Goal: Communication & Community: Answer question/provide support

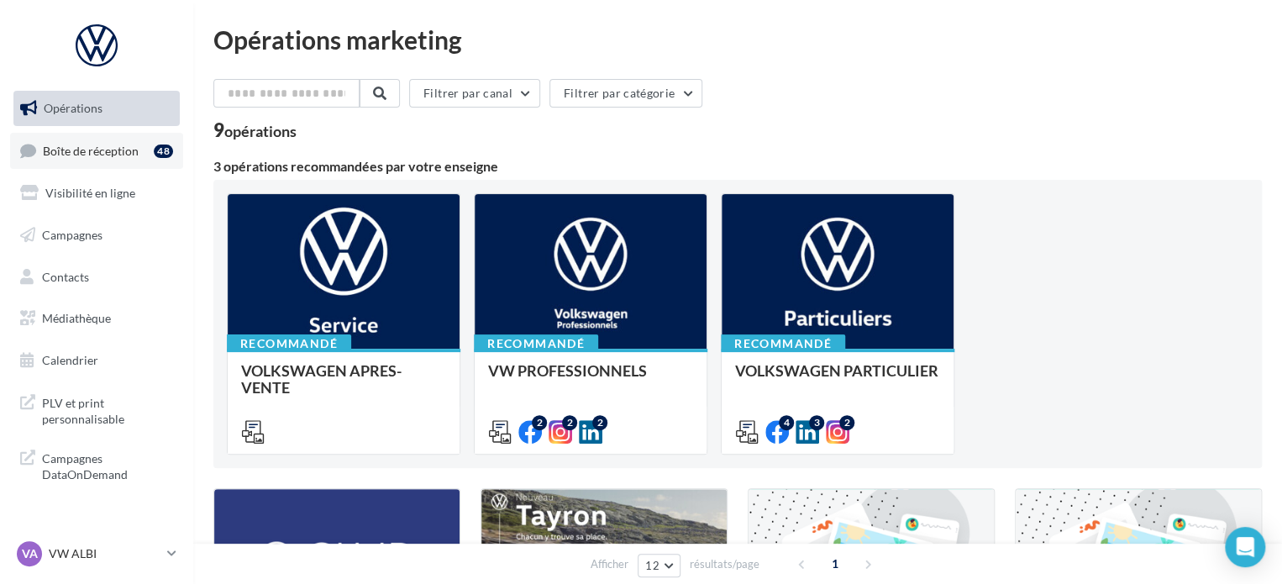
click at [134, 166] on link "Boîte de réception 48" at bounding box center [96, 151] width 173 height 36
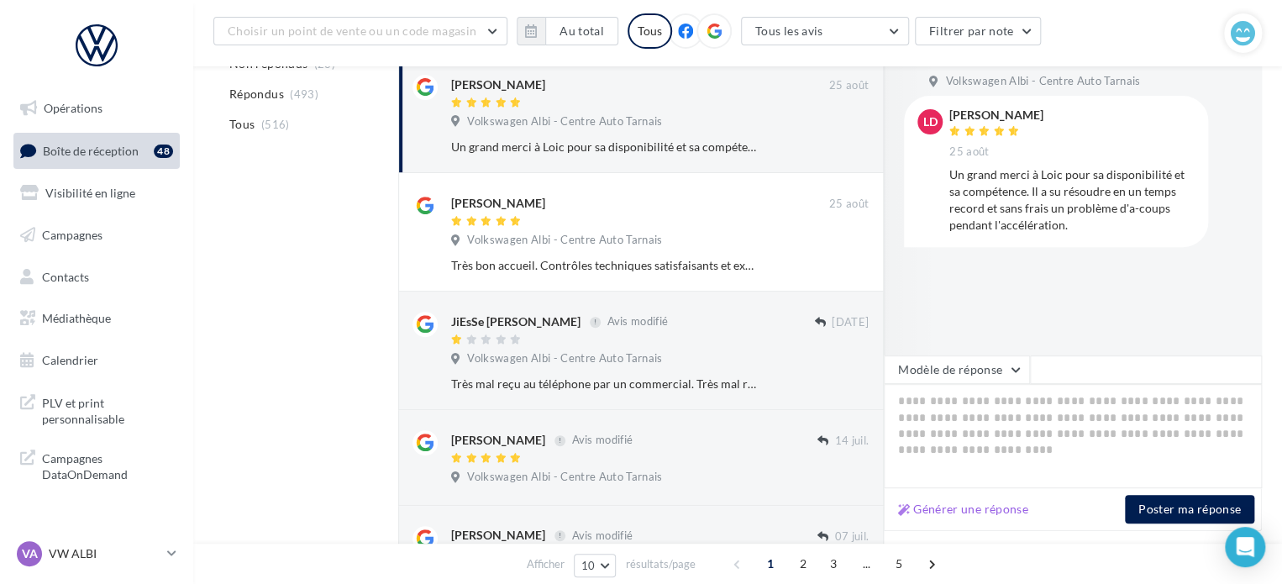
scroll to position [252, 0]
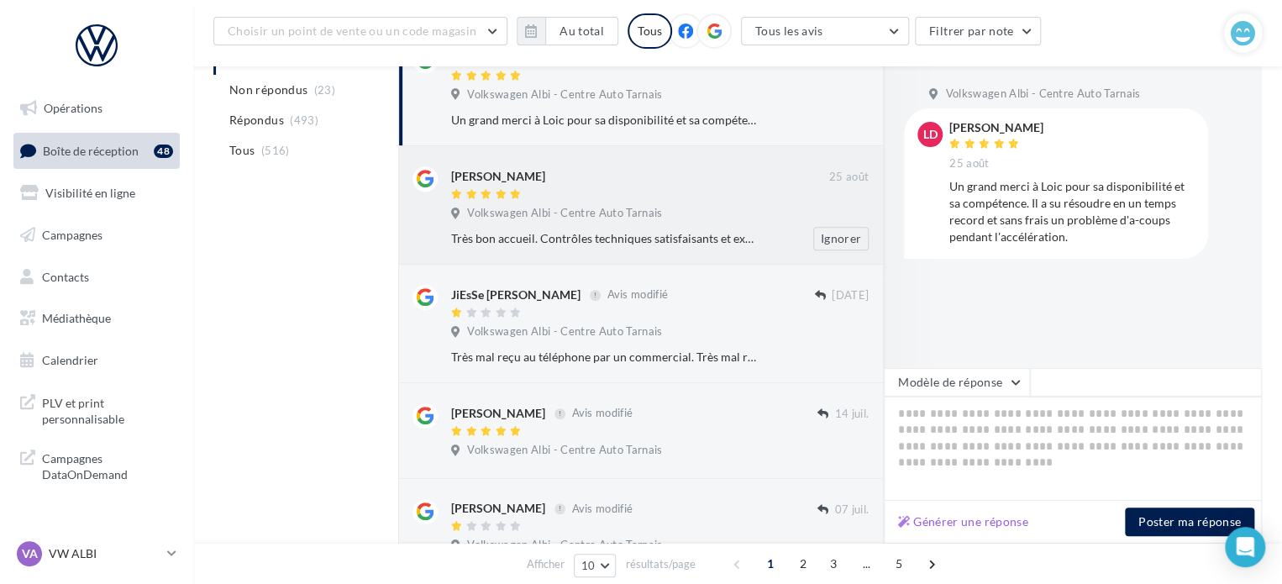
click at [682, 181] on div "[PERSON_NAME]" at bounding box center [640, 175] width 378 height 18
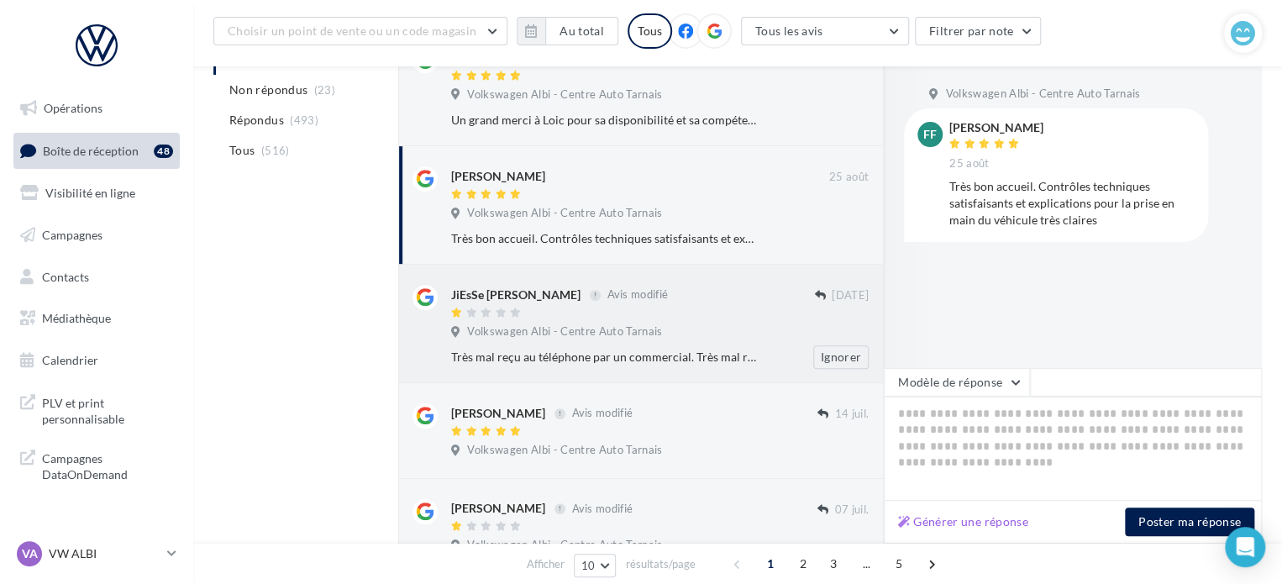
click at [729, 318] on div "JiEsSe [PERSON_NAME] Avis modifié [DATE] Volkswagen Albi - Centre Auto Tarnais …" at bounding box center [660, 327] width 418 height 84
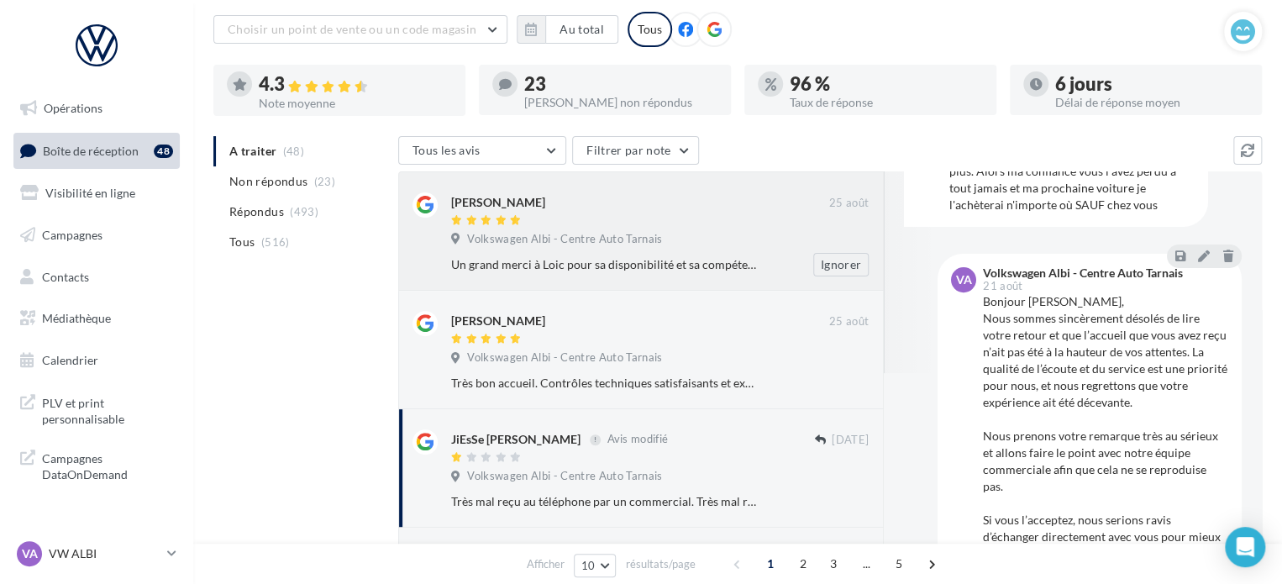
scroll to position [307, 0]
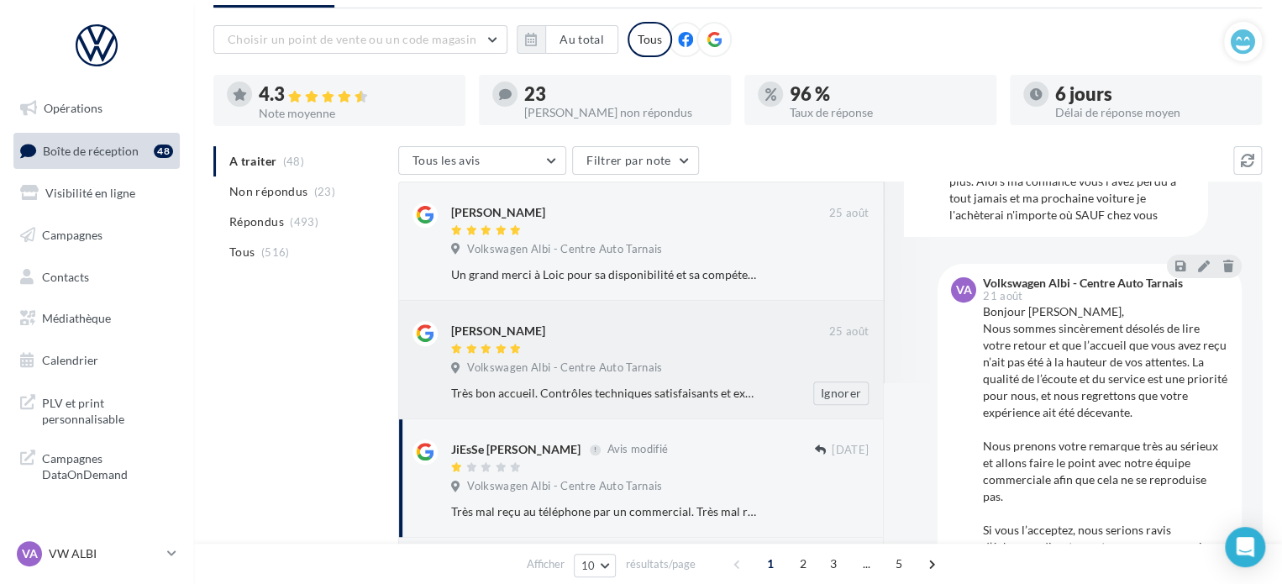
click at [594, 348] on div at bounding box center [640, 350] width 378 height 14
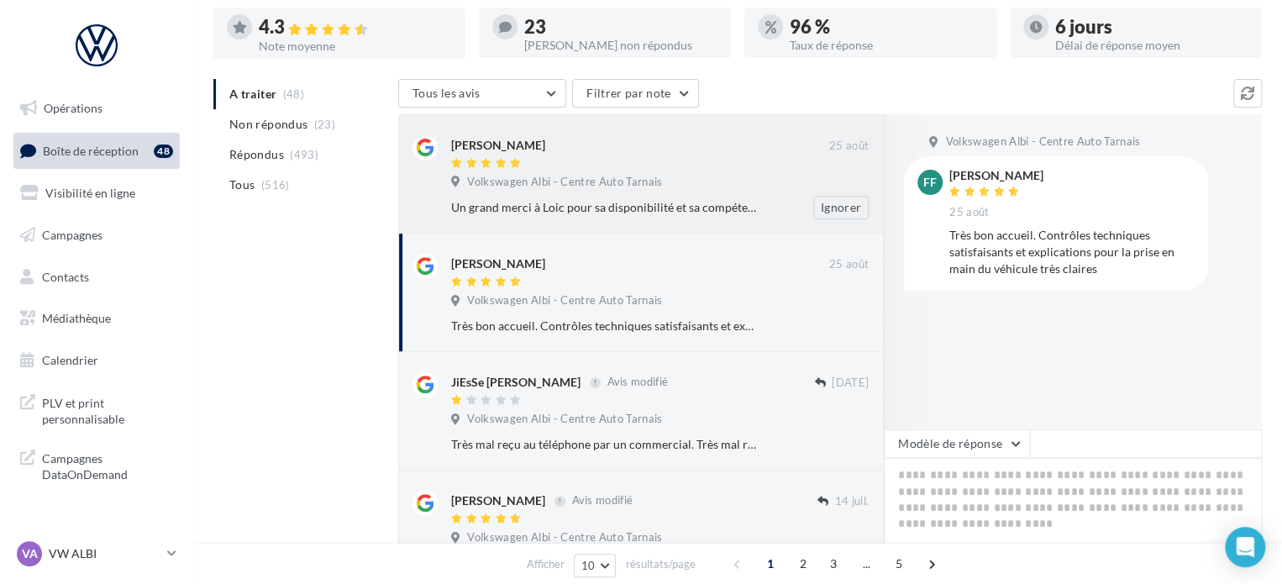
scroll to position [0, 0]
